Goal: Task Accomplishment & Management: Use online tool/utility

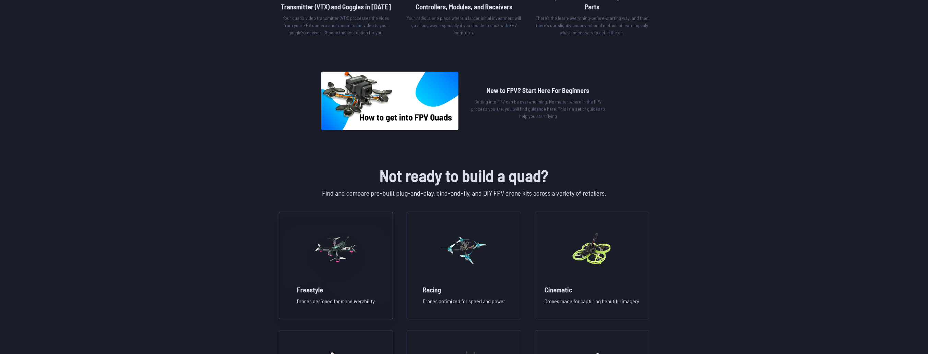
scroll to position [302, 0]
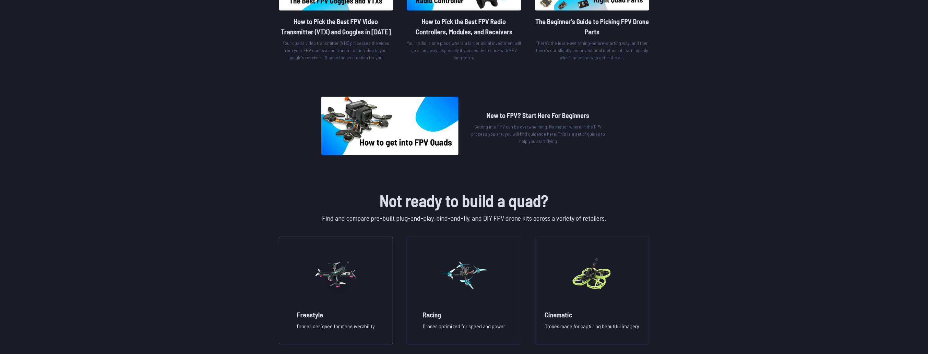
click at [338, 313] on h2 "Freestyle" at bounding box center [336, 315] width 78 height 10
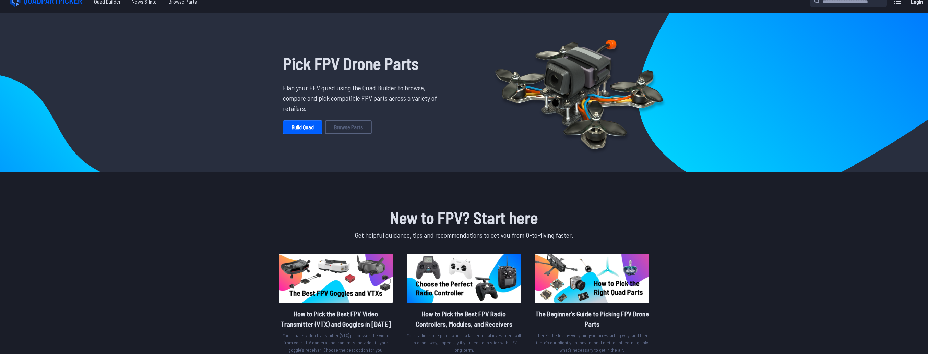
scroll to position [0, 0]
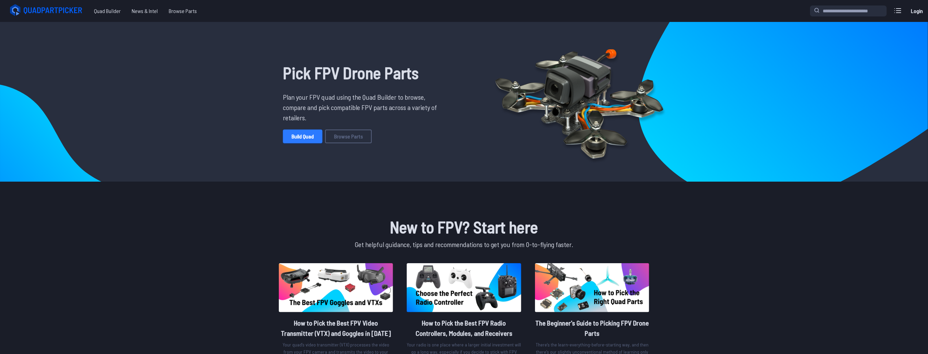
click at [296, 139] on link "Build Quad" at bounding box center [302, 137] width 39 height 14
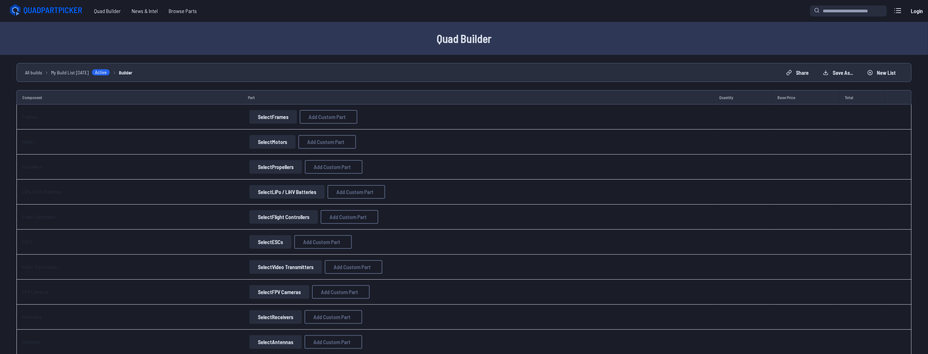
click at [269, 217] on button "Select Flight Controllers" at bounding box center [283, 217] width 69 height 14
click at [259, 216] on button "Select Flight Controllers" at bounding box center [283, 217] width 69 height 14
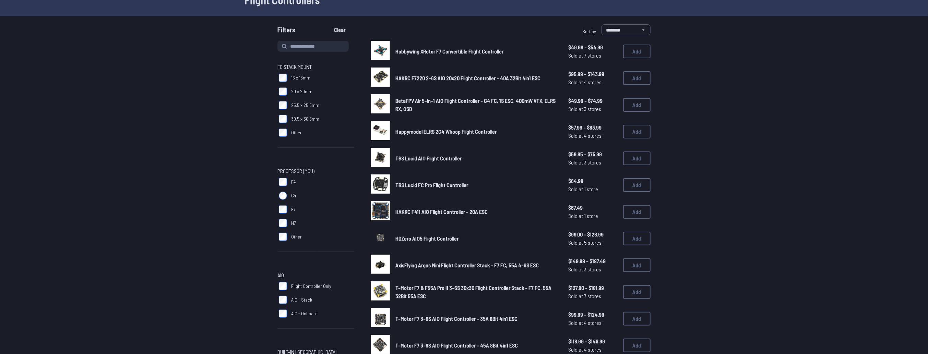
scroll to position [55, 0]
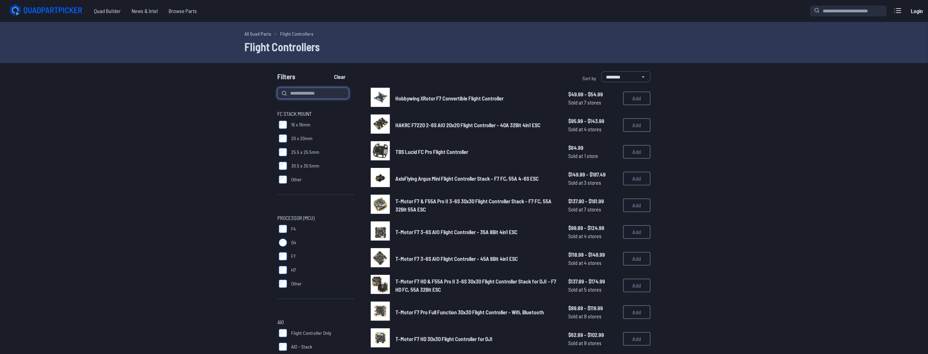
click at [319, 90] on input at bounding box center [313, 93] width 71 height 11
click at [328, 71] on button "Clear" at bounding box center [339, 76] width 23 height 11
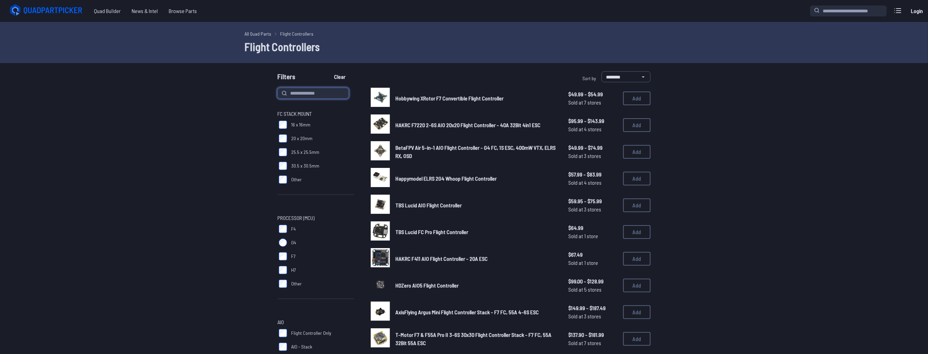
click at [305, 90] on input at bounding box center [313, 93] width 71 height 11
type input "*****"
click at [328, 71] on button "Clear" at bounding box center [339, 76] width 23 height 11
type input "*****"
click at [328, 71] on button "Clear" at bounding box center [339, 76] width 23 height 11
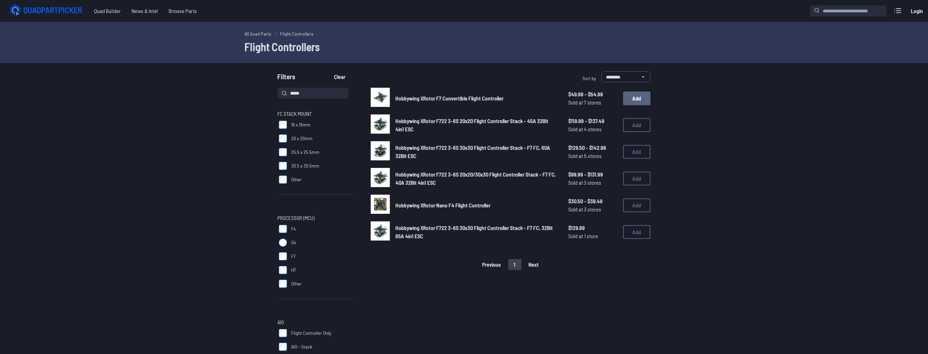
click at [629, 101] on button "Add" at bounding box center [636, 99] width 27 height 14
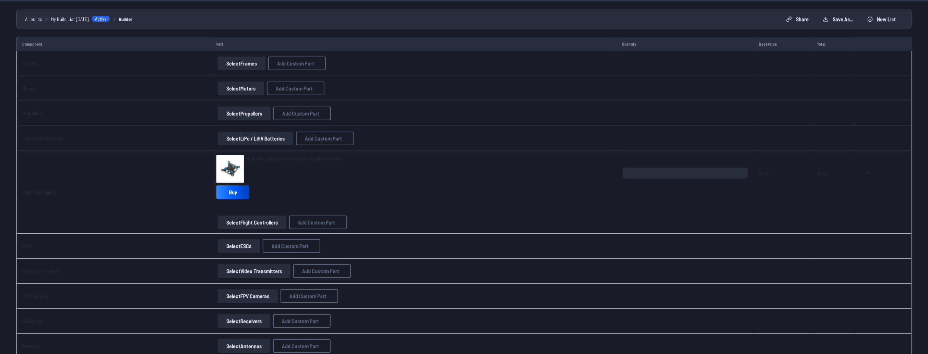
scroll to position [55, 0]
click at [235, 251] on button "Select ESCs" at bounding box center [239, 245] width 42 height 14
click at [238, 246] on button "Select ESCs" at bounding box center [239, 245] width 42 height 14
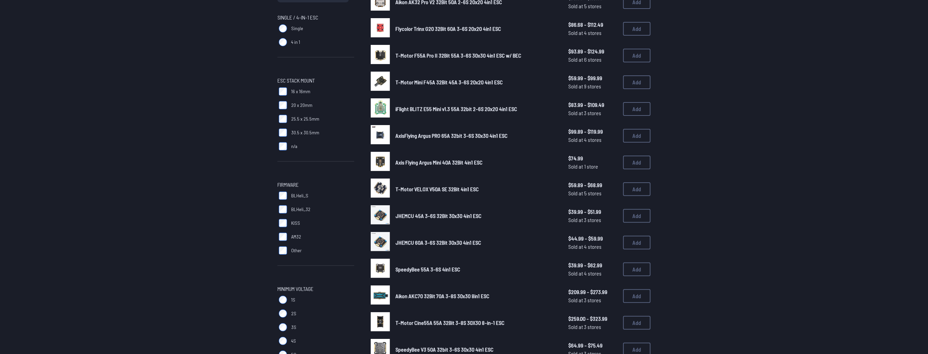
scroll to position [165, 0]
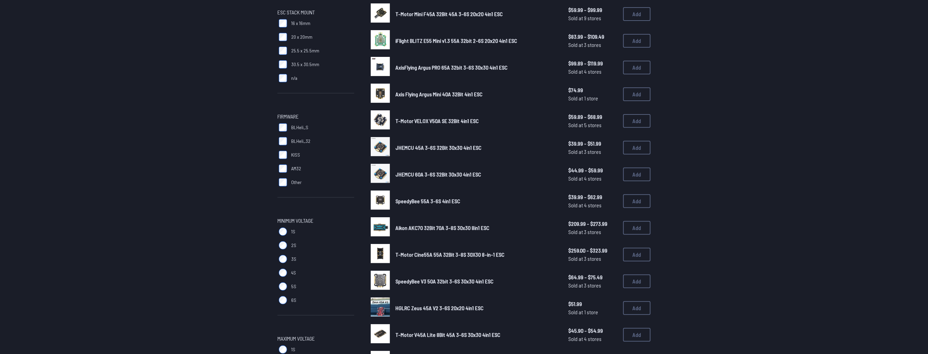
click at [302, 139] on span "BLHeli_32" at bounding box center [300, 141] width 19 height 7
click at [296, 168] on span "AM32" at bounding box center [296, 168] width 10 height 7
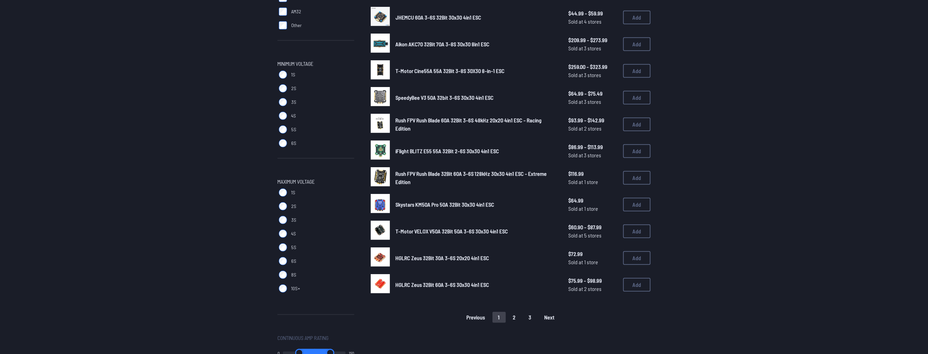
scroll to position [343, 0]
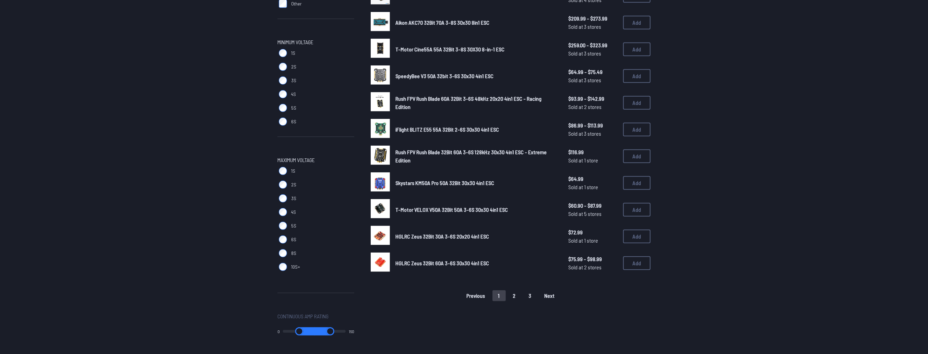
click at [290, 254] on label "8S" at bounding box center [316, 254] width 77 height 14
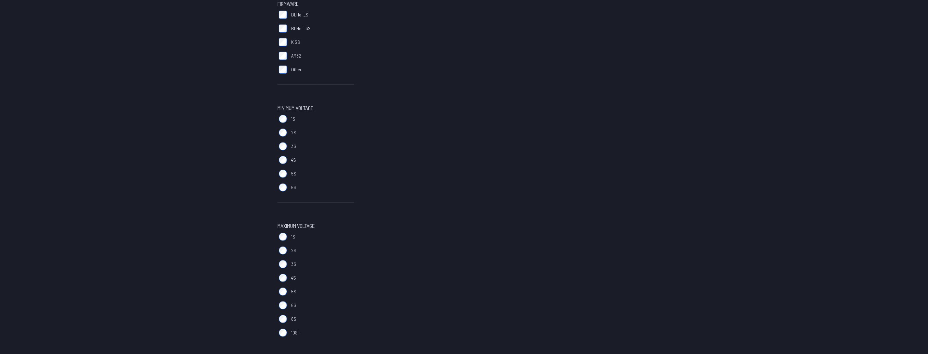
scroll to position [302, 0]
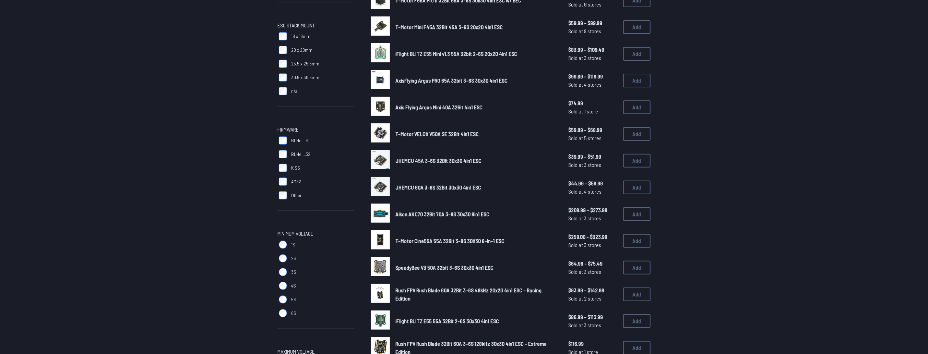
scroll to position [192, 0]
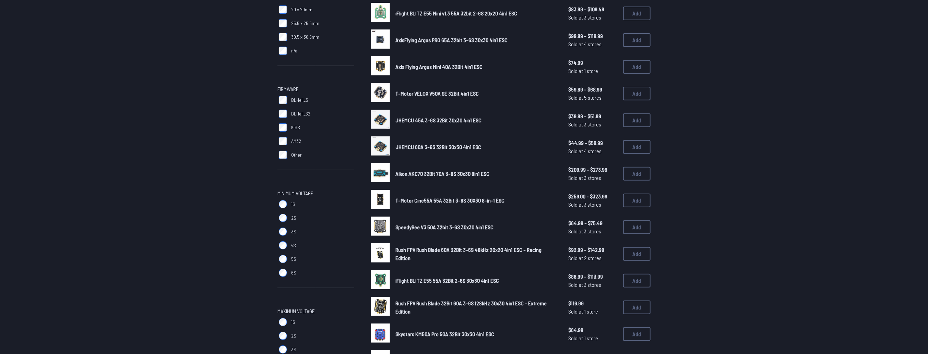
click at [465, 117] on span "JHEMCU 45A 3-6S 32Bit 30x30 4in1 ESC" at bounding box center [439, 120] width 86 height 7
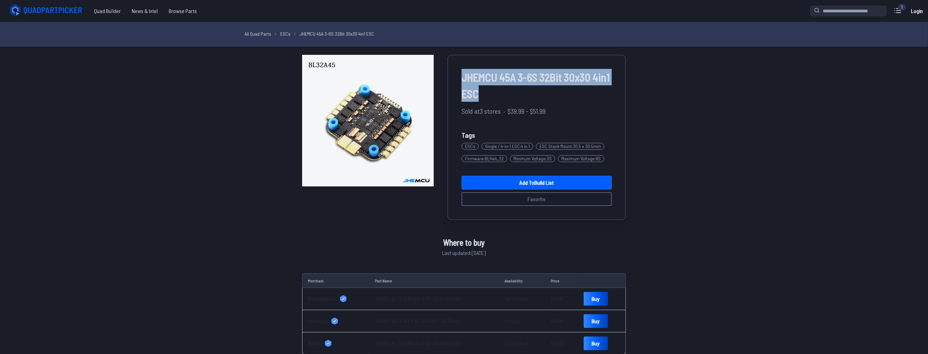
drag, startPoint x: 459, startPoint y: 74, endPoint x: 488, endPoint y: 91, distance: 33.2
click at [488, 91] on div "JHEMCU 45A 3-6S 32Bit 30x30 4in1 ESC Sold at 3 stores · $39.99 - $51.99 Tags ES…" at bounding box center [537, 137] width 178 height 165
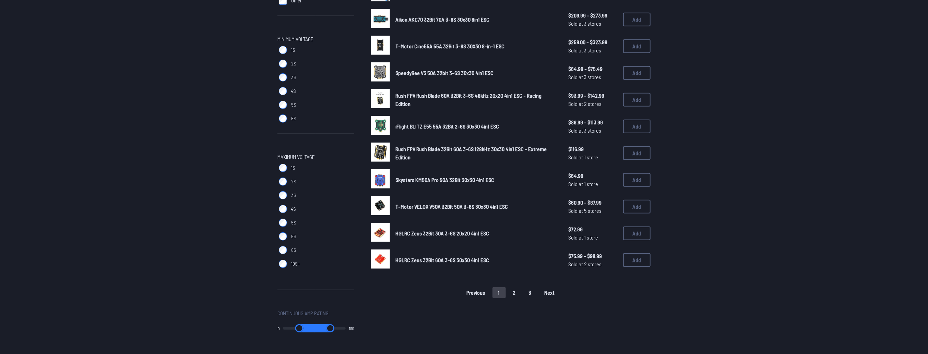
scroll to position [247, 0]
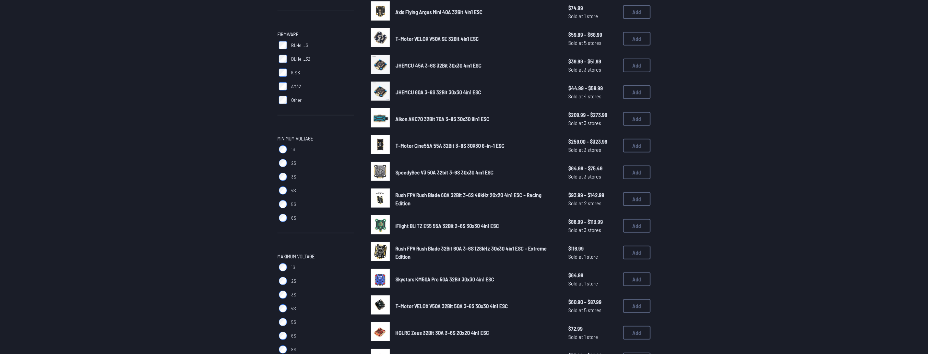
click at [468, 168] on link "SpeedyBee V3 50A 32bit 3-6S 30x30 4in1 ESC" at bounding box center [477, 172] width 162 height 8
click at [381, 172] on img at bounding box center [380, 171] width 19 height 19
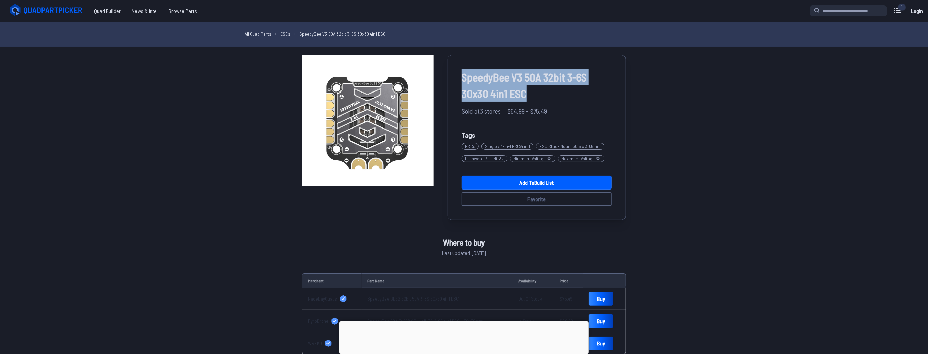
drag, startPoint x: 449, startPoint y: 78, endPoint x: 586, endPoint y: 86, distance: 137.8
click at [586, 86] on div "SpeedyBee V3 50A 32bit 3-6S 30x30 4in1 ESC Sold at 3 stores · $64.99 - $75.49 T…" at bounding box center [537, 137] width 178 height 165
click at [543, 181] on link "Add to Build List" at bounding box center [537, 183] width 150 height 14
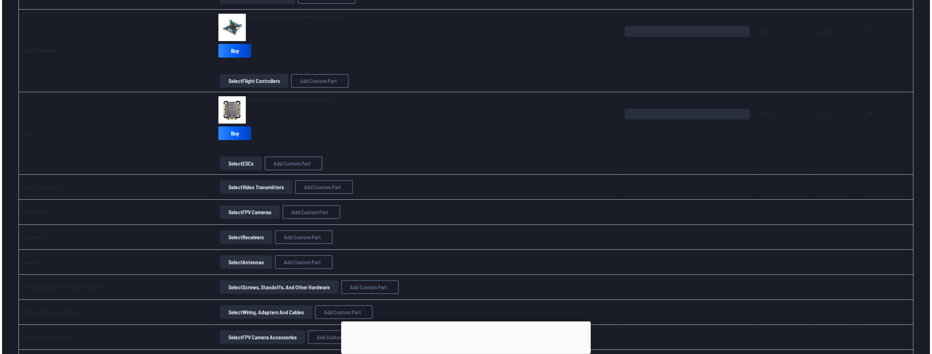
scroll to position [192, 0]
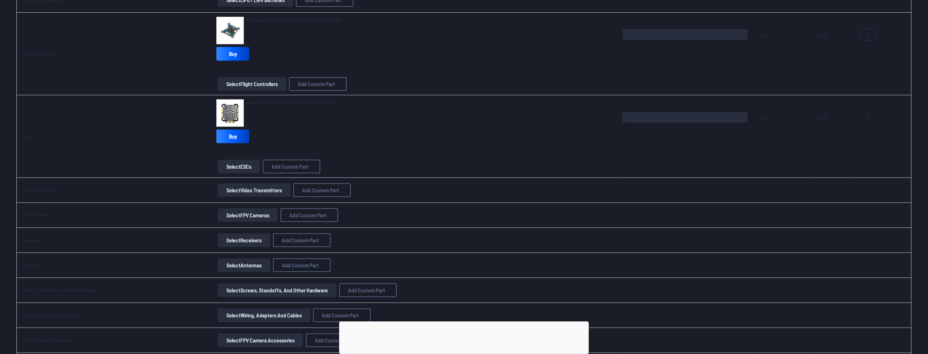
click at [864, 34] on button at bounding box center [868, 34] width 17 height 11
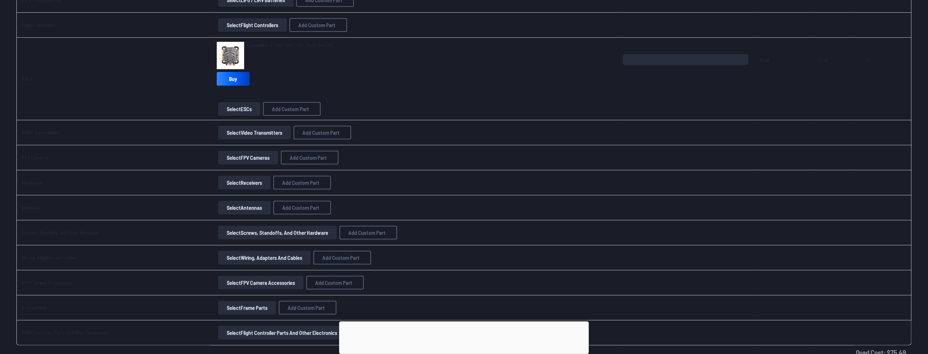
type textarea "**********"
click at [311, 25] on span "Add Custom Part" at bounding box center [316, 24] width 37 height 5
select select "**********"
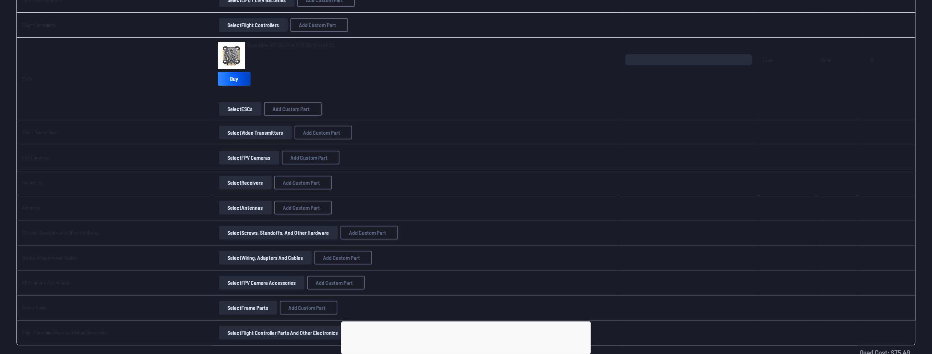
drag, startPoint x: 483, startPoint y: 119, endPoint x: 474, endPoint y: 118, distance: 9.1
click at [474, 118] on input at bounding box center [466, 121] width 146 height 15
click at [448, 239] on select at bounding box center [466, 234] width 146 height 15
click at [440, 238] on select at bounding box center [466, 234] width 146 height 15
click at [410, 118] on input at bounding box center [466, 121] width 146 height 15
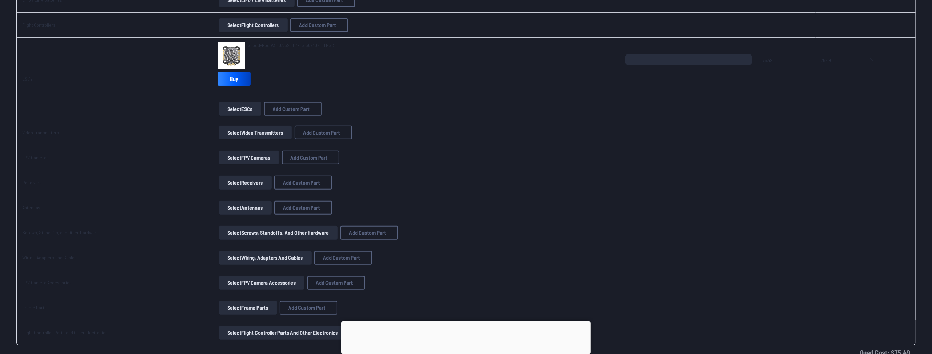
paste input "**********"
type input "**********"
click at [420, 138] on label "Brand / Manufacturer" at bounding box center [466, 136] width 146 height 11
click at [419, 142] on input at bounding box center [466, 149] width 146 height 15
type input "**********"
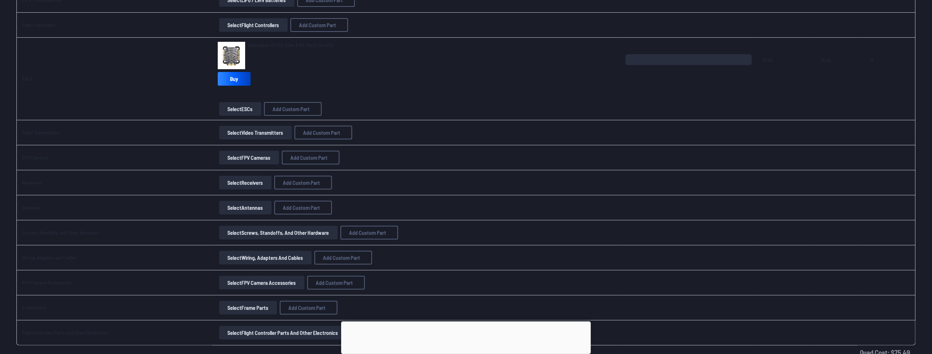
click at [457, 174] on input "*" at bounding box center [466, 177] width 146 height 15
type input "**"
drag, startPoint x: 460, startPoint y: 199, endPoint x: 454, endPoint y: 207, distance: 10.0
click at [459, 199] on label "Link" at bounding box center [466, 193] width 146 height 11
click at [452, 207] on input at bounding box center [466, 206] width 146 height 15
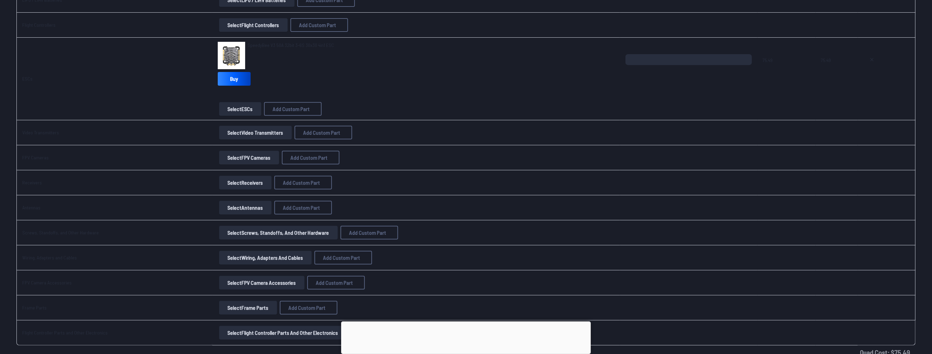
paste input "**********"
type input "**********"
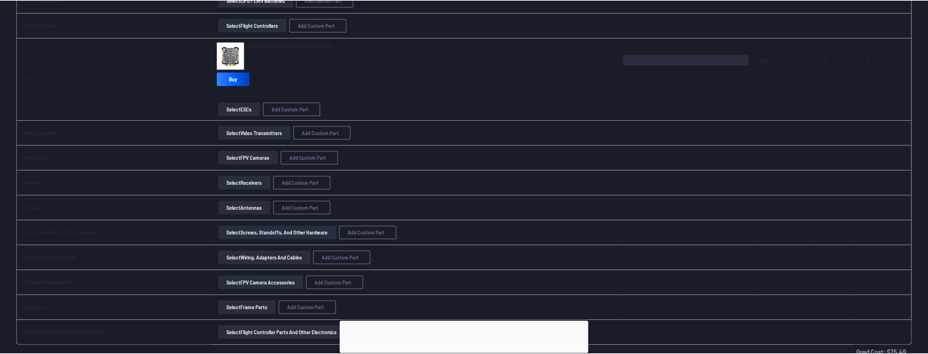
scroll to position [0, 0]
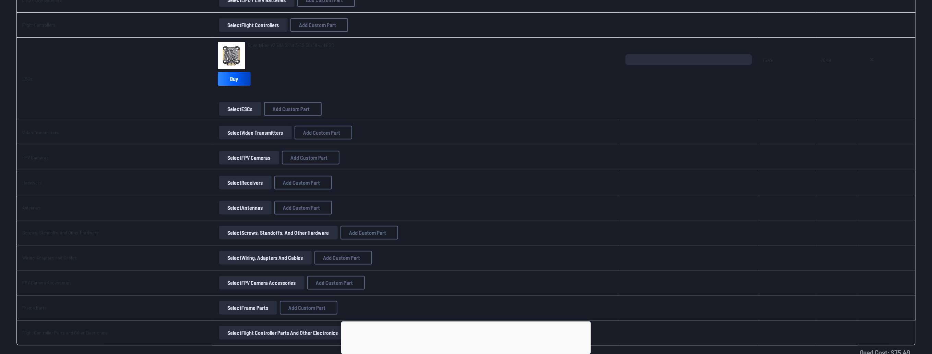
click at [518, 274] on button "Add Custom Part" at bounding box center [517, 269] width 44 height 10
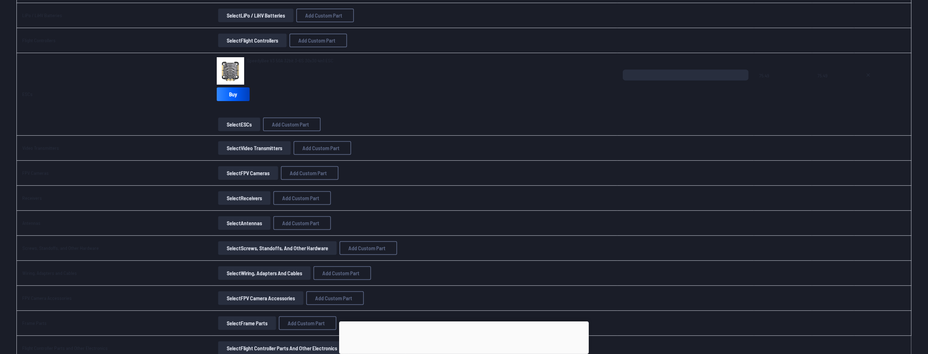
scroll to position [110, 0]
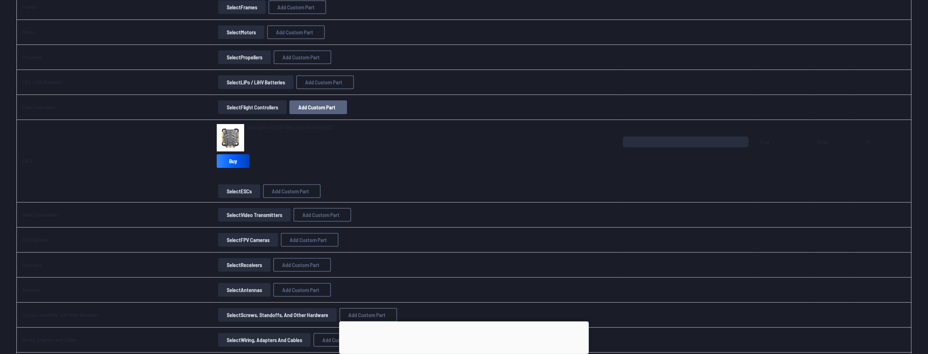
click at [324, 105] on span "Add Custom Part" at bounding box center [316, 107] width 37 height 5
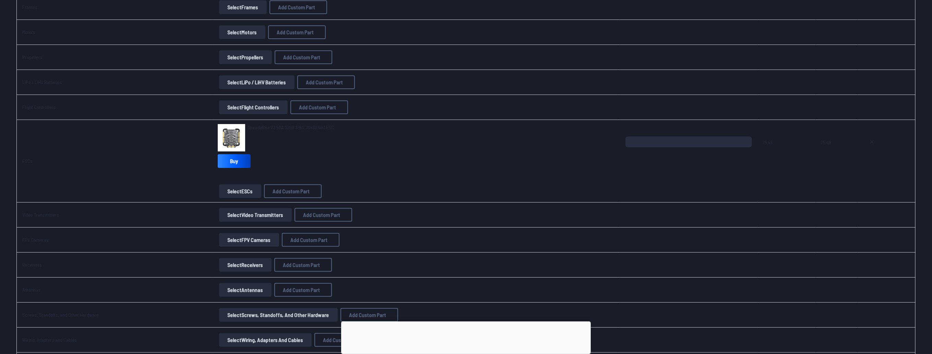
click at [513, 274] on button "Add Custom Part" at bounding box center [517, 269] width 44 height 10
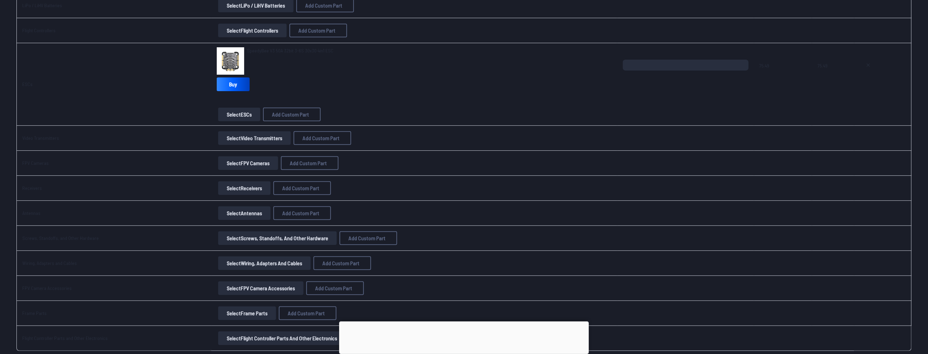
scroll to position [133, 0]
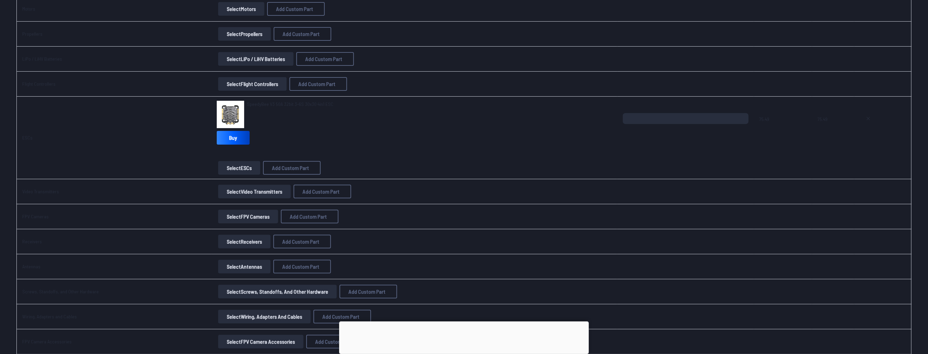
click at [272, 81] on button "Select Flight Controllers" at bounding box center [252, 84] width 69 height 14
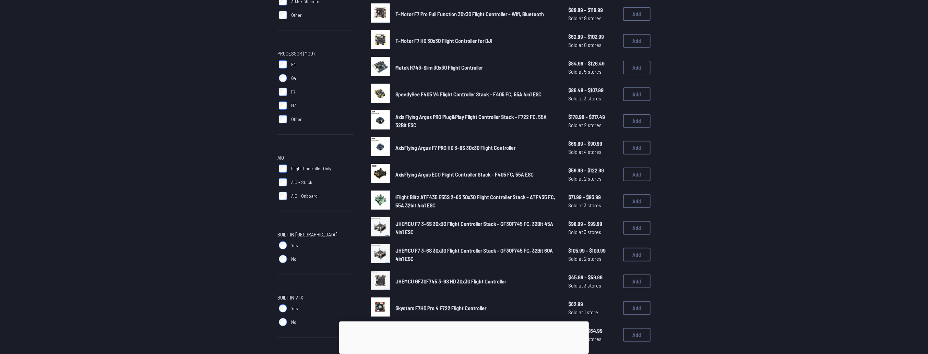
scroll to position [27, 0]
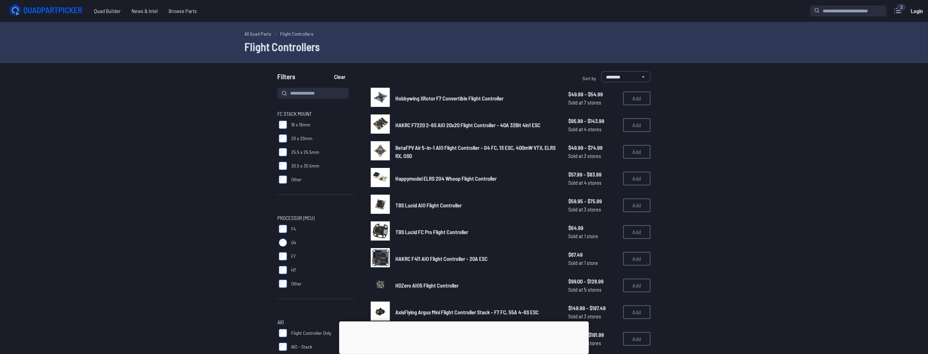
scroll to position [27, 0]
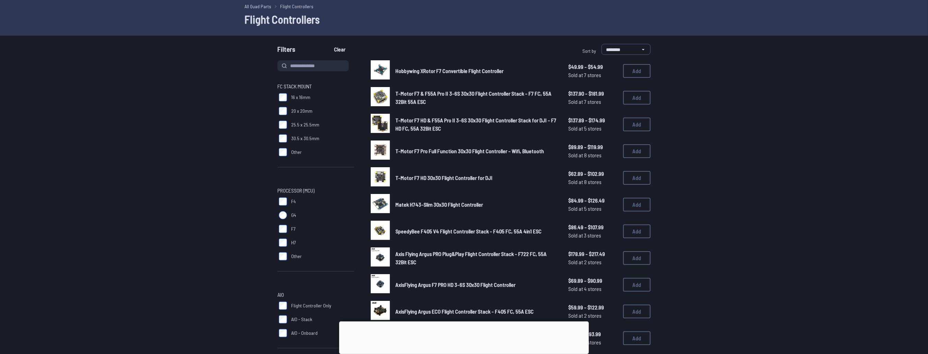
click at [274, 9] on li "Flight Controllers" at bounding box center [292, 6] width 42 height 7
click at [249, 11] on h1 "Flight Controllers" at bounding box center [464, 19] width 439 height 16
click at [257, 5] on link "All Quad Parts" at bounding box center [258, 6] width 27 height 7
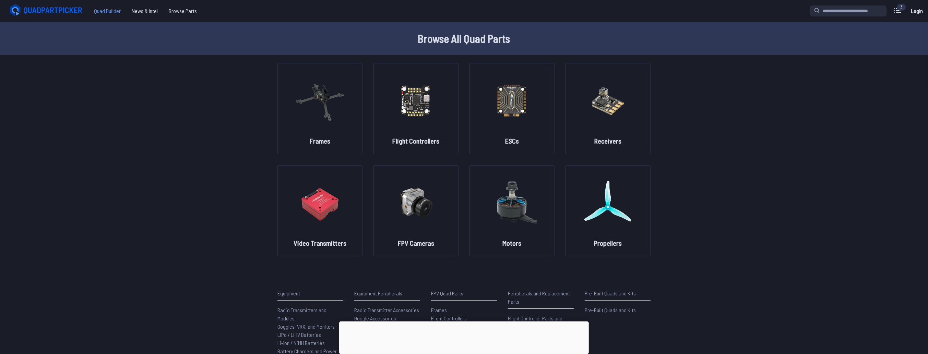
click at [108, 15] on span "Quad Builder" at bounding box center [108, 11] width 38 height 14
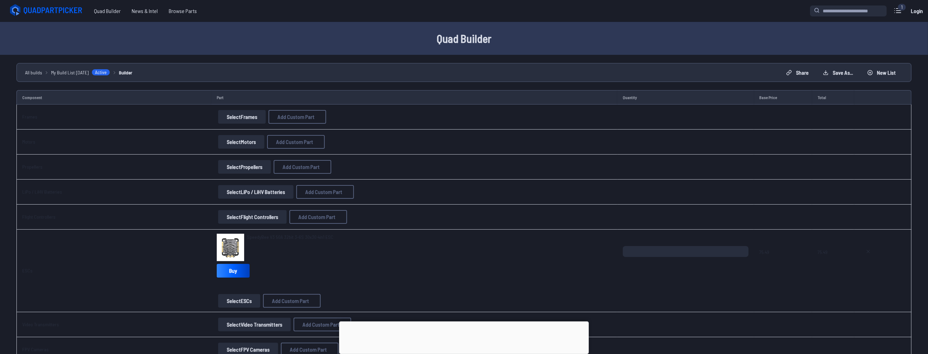
click at [249, 217] on button "Select Flight Controllers" at bounding box center [252, 217] width 69 height 14
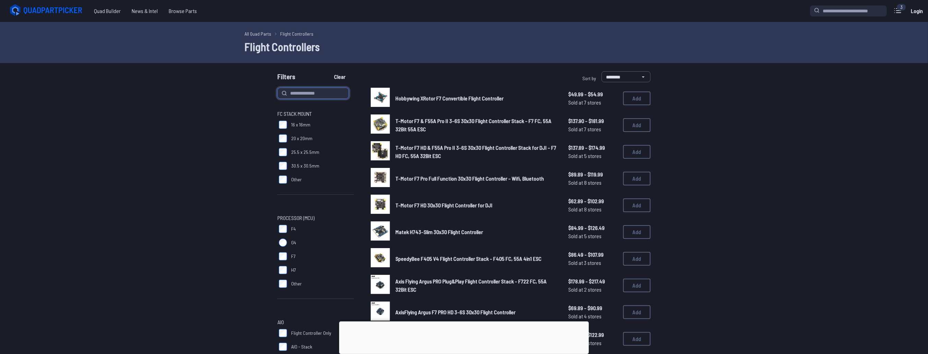
click at [316, 94] on input at bounding box center [313, 93] width 71 height 11
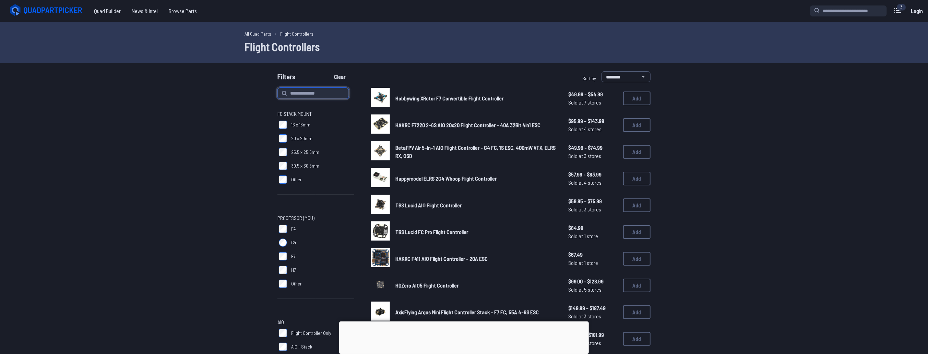
click at [298, 93] on input at bounding box center [313, 93] width 71 height 11
type input "*****"
click at [328, 71] on button "Clear" at bounding box center [339, 76] width 23 height 11
type input "*****"
click at [328, 71] on button "Clear" at bounding box center [339, 76] width 23 height 11
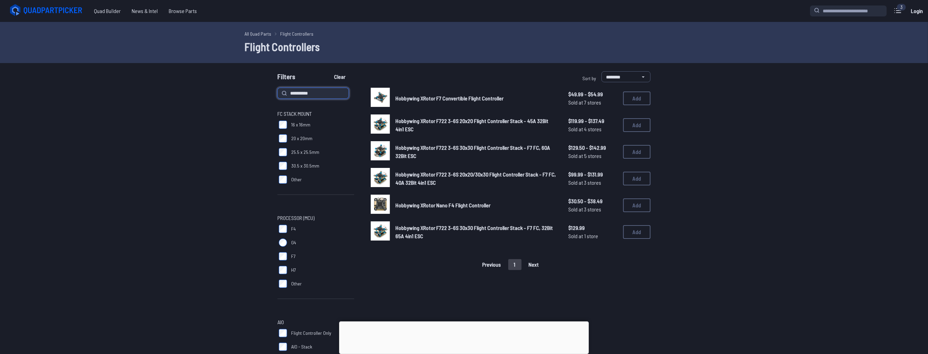
type input "**********"
click at [328, 71] on button "Clear" at bounding box center [339, 76] width 23 height 11
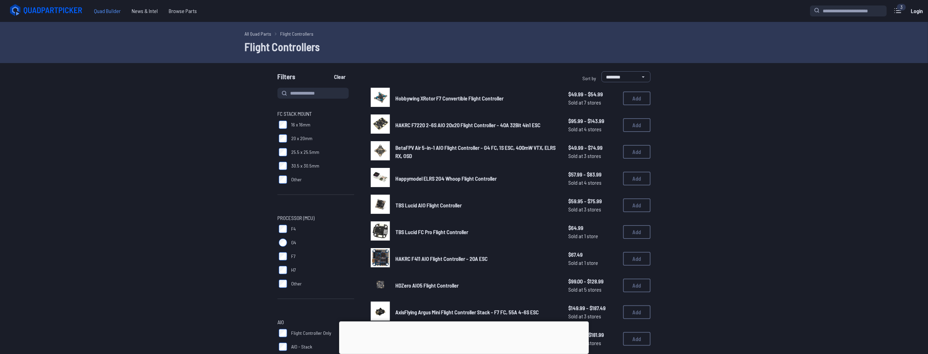
click at [102, 13] on span "Quad Builder" at bounding box center [108, 11] width 38 height 14
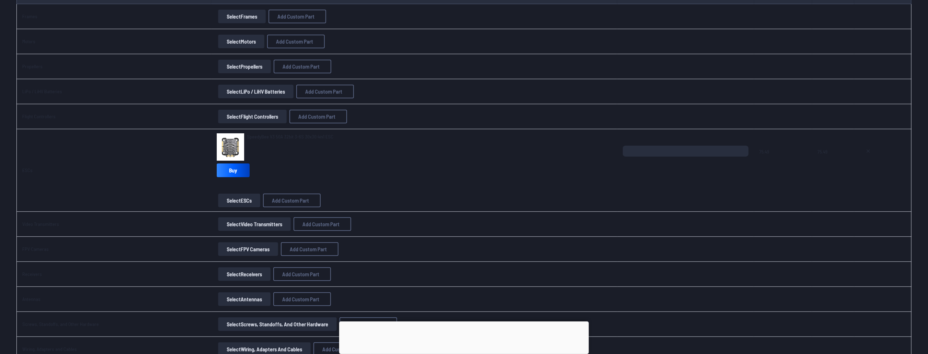
scroll to position [137, 0]
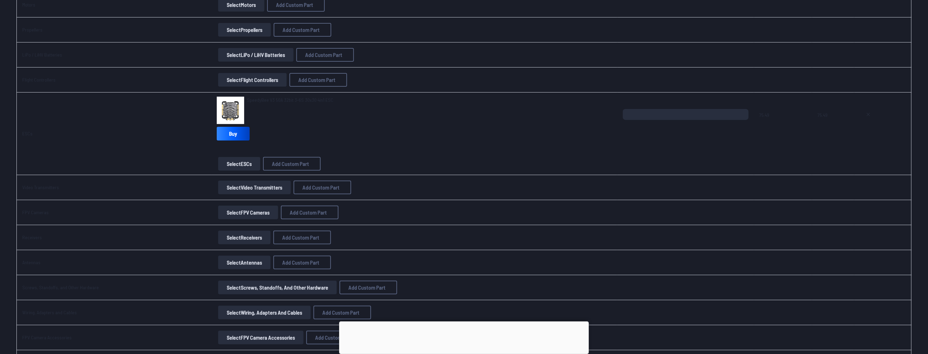
click at [243, 79] on button "Select Flight Controllers" at bounding box center [252, 80] width 69 height 14
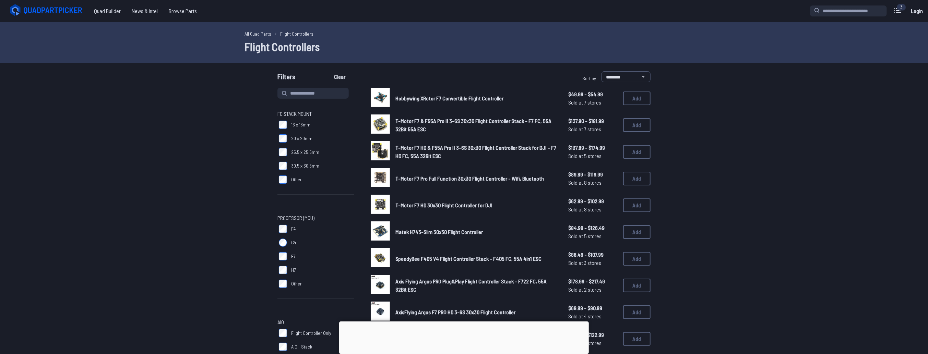
scroll to position [137, 0]
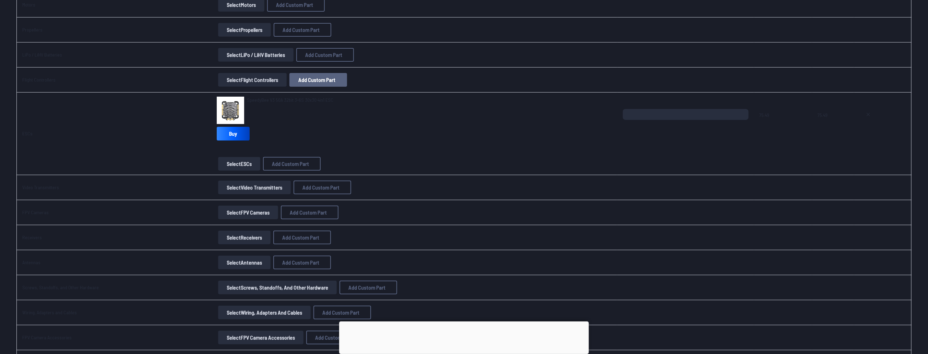
click at [307, 74] on button "Add Custom Part" at bounding box center [319, 80] width 58 height 14
select select "**********"
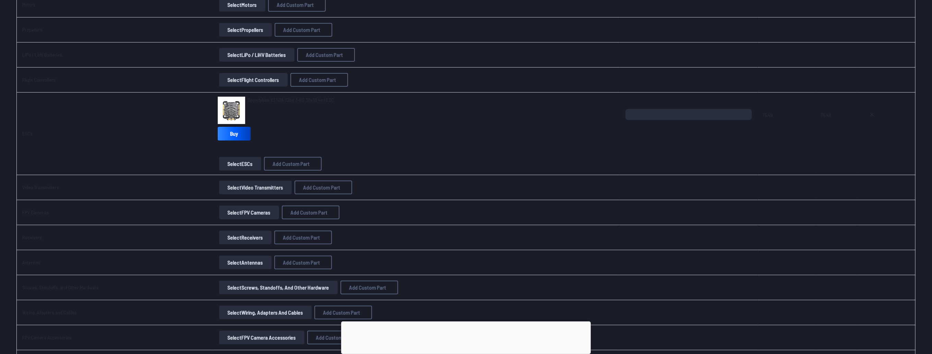
click at [446, 114] on input at bounding box center [466, 121] width 146 height 15
type input "**********"
click at [443, 142] on input at bounding box center [466, 149] width 146 height 15
type input "**********"
click at [429, 176] on input "*" at bounding box center [466, 177] width 146 height 15
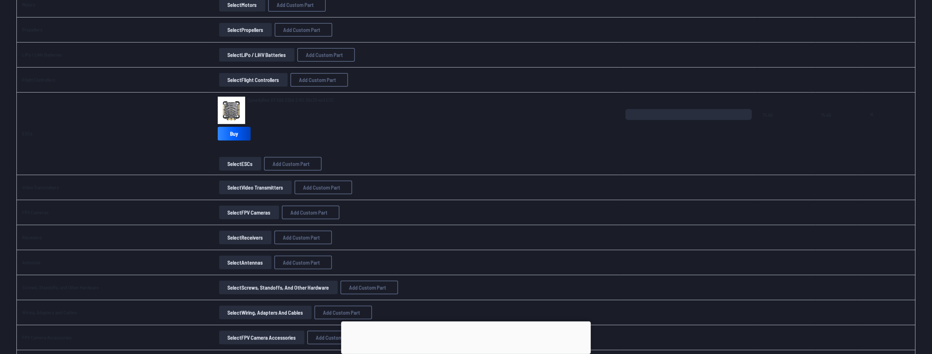
type input "**"
click at [528, 274] on button "Add Custom Part" at bounding box center [517, 269] width 44 height 10
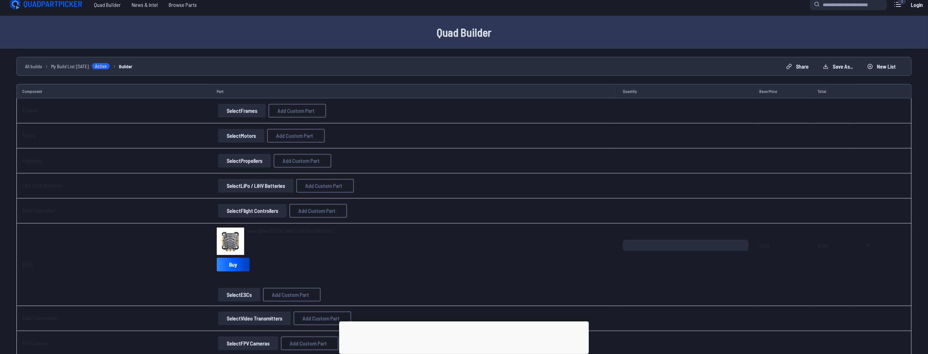
scroll to position [0, 0]
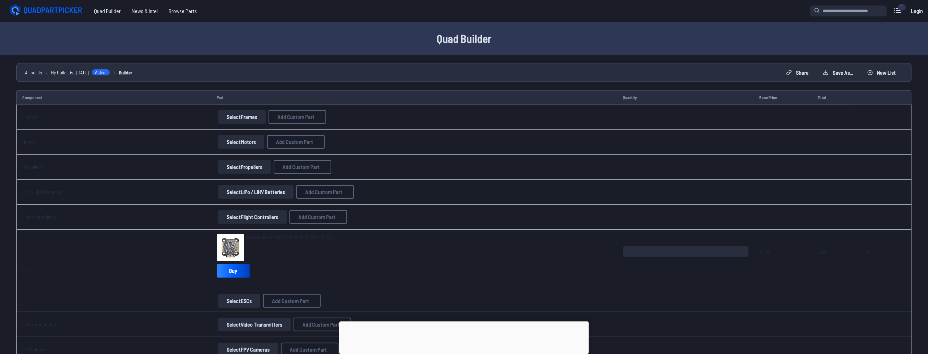
click at [235, 114] on button "Select Frames" at bounding box center [242, 117] width 48 height 14
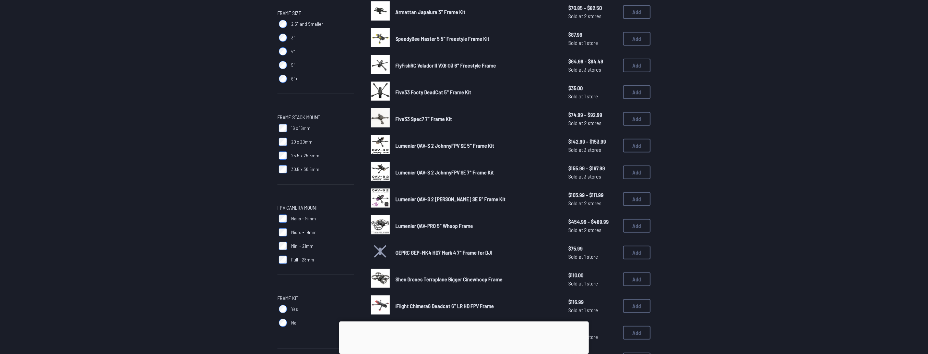
scroll to position [220, 0]
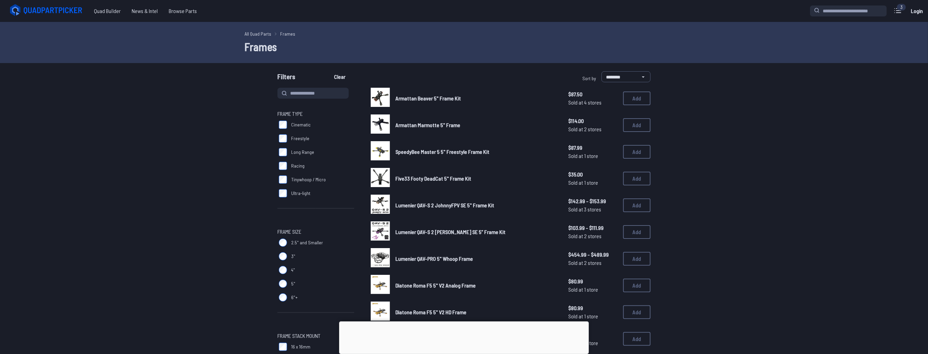
click at [295, 140] on span "Freestyle" at bounding box center [300, 138] width 18 height 7
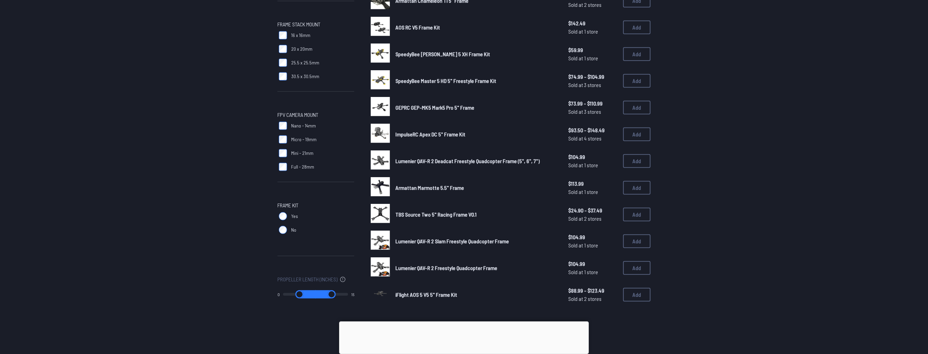
scroll to position [329, 0]
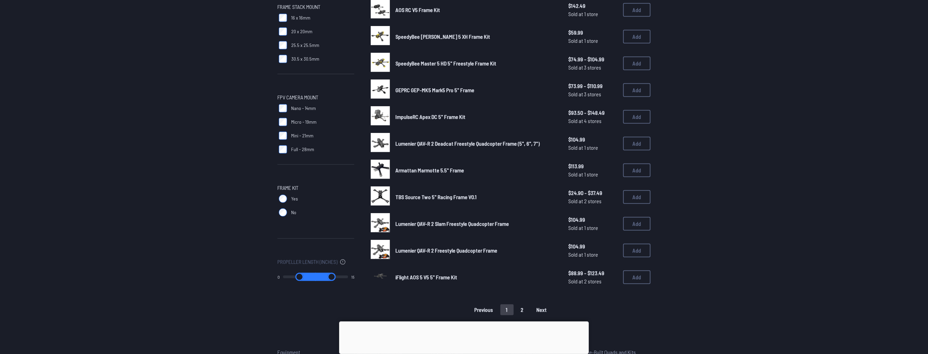
click at [529, 311] on div "Previous 1 2 Next" at bounding box center [511, 310] width 280 height 11
click at [528, 310] on button "2" at bounding box center [522, 310] width 14 height 11
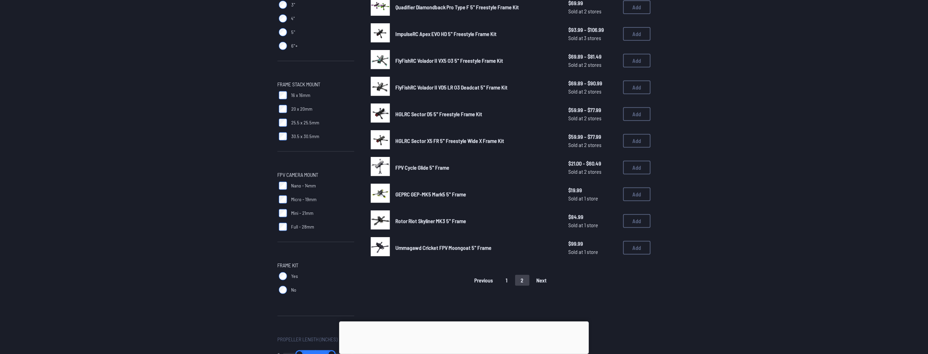
scroll to position [274, 0]
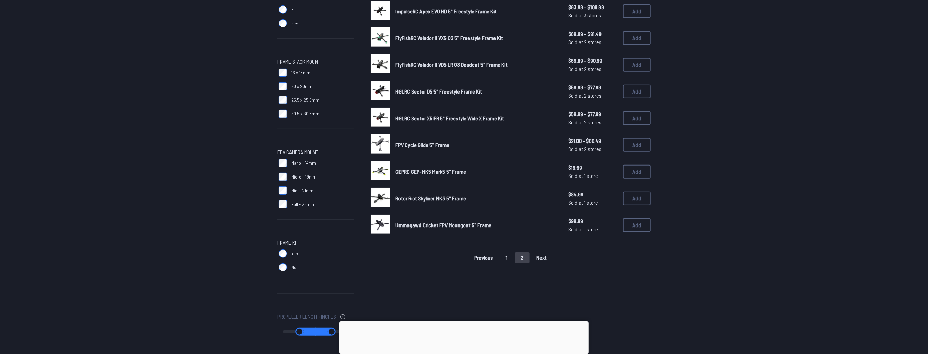
click at [525, 258] on button "2" at bounding box center [522, 257] width 14 height 11
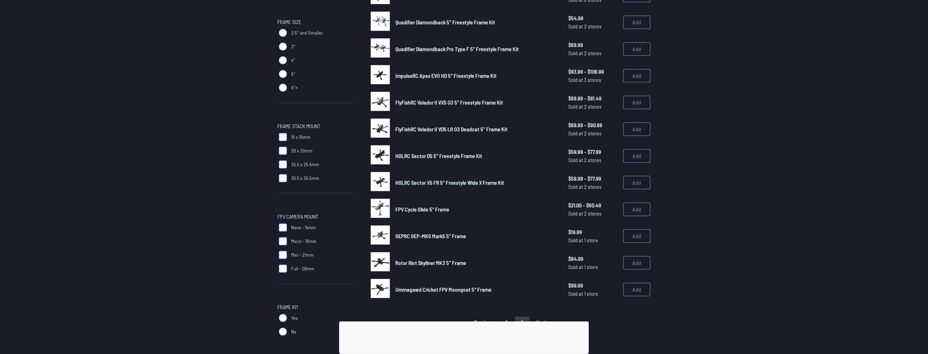
scroll to position [357, 0]
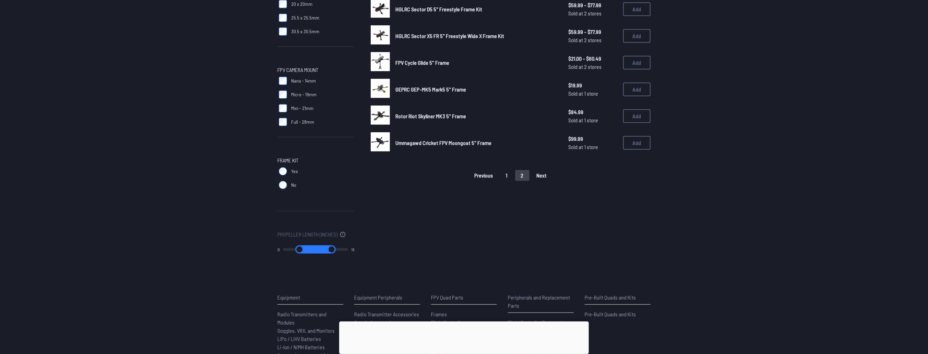
click at [516, 178] on div "Previous 1 2 Next" at bounding box center [511, 175] width 280 height 11
click at [508, 175] on button "1" at bounding box center [507, 175] width 13 height 11
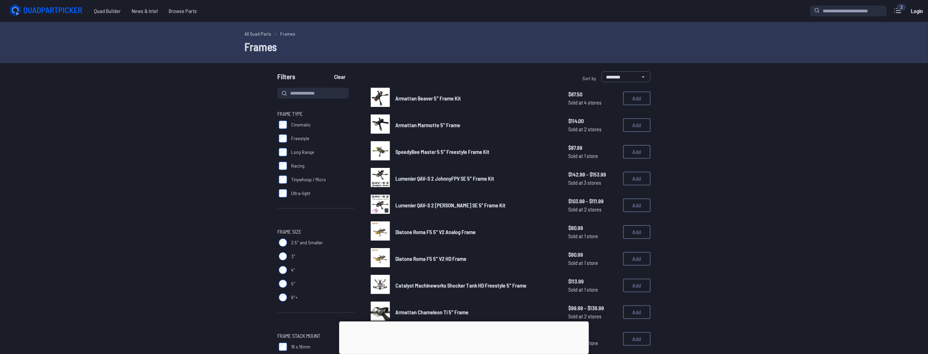
drag, startPoint x: 516, startPoint y: 40, endPoint x: 510, endPoint y: 38, distance: 6.1
click at [515, 40] on h1 "Frames" at bounding box center [464, 46] width 439 height 16
drag, startPoint x: 509, startPoint y: 38, endPoint x: 403, endPoint y: 45, distance: 106.9
click at [403, 45] on h1 "Frames" at bounding box center [464, 46] width 439 height 16
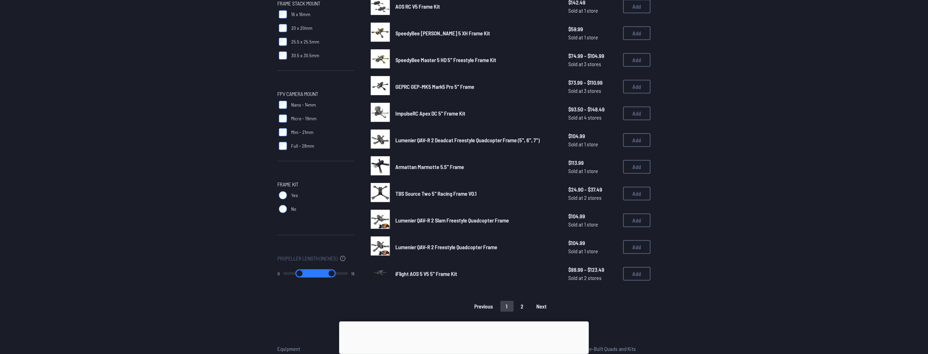
scroll to position [349, 0]
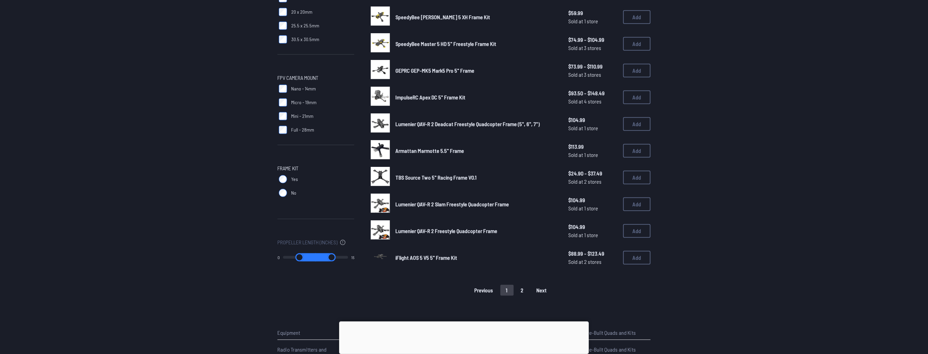
click at [427, 228] on span "Lumenier QAV-R 2 Freestyle Quadcopter Frame" at bounding box center [447, 231] width 102 height 7
click at [381, 228] on img at bounding box center [380, 230] width 19 height 19
drag, startPoint x: 468, startPoint y: 220, endPoint x: 411, endPoint y: 219, distance: 57.0
click at [411, 221] on div "Lumenier QAV-R 2 Freestyle Quadcopter Frame $104.99 Sold at 1 store $104.99 Sol…" at bounding box center [511, 231] width 280 height 21
